Goal: Task Accomplishment & Management: Manage account settings

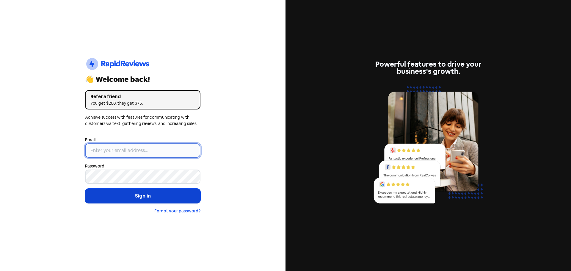
type input "[EMAIL_ADDRESS][DOMAIN_NAME]"
click at [137, 194] on button "Sign in" at bounding box center [142, 195] width 115 height 15
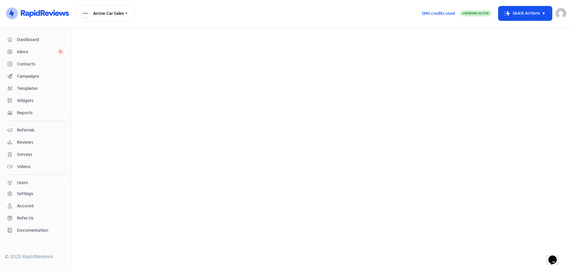
drag, startPoint x: 23, startPoint y: 142, endPoint x: 111, endPoint y: 76, distance: 109.8
click at [23, 141] on span "Reviews" at bounding box center [40, 142] width 47 height 6
click at [191, 33] on link "Reviews" at bounding box center [188, 34] width 18 height 7
